Goal: Find specific page/section

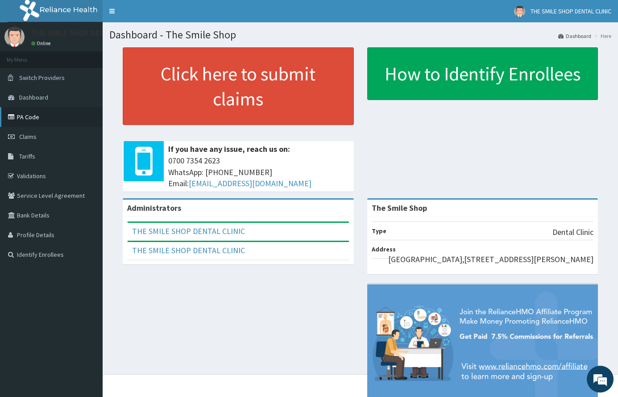
click at [32, 121] on link "PA Code" at bounding box center [51, 117] width 103 height 20
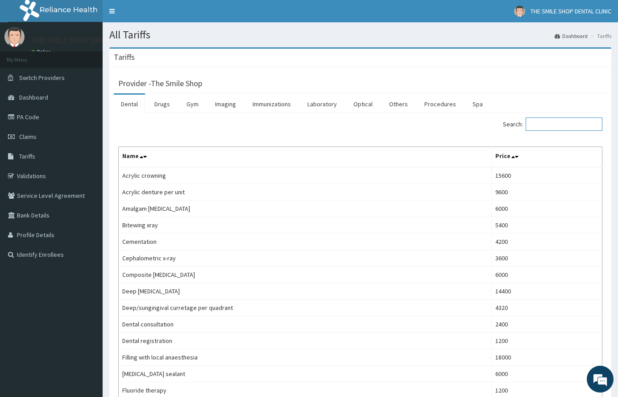
click at [556, 118] on input "Search:" at bounding box center [564, 123] width 77 height 13
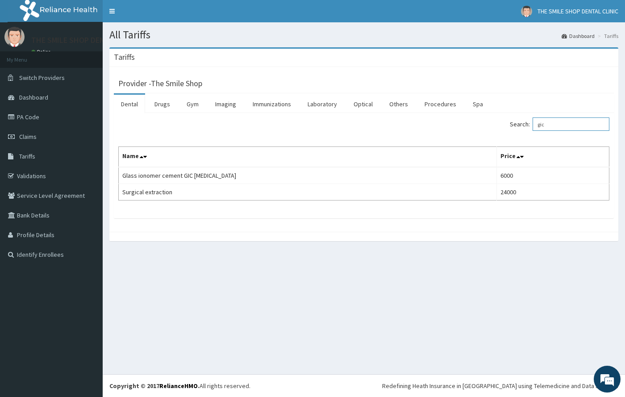
type input "gic"
